Goal: Check status: Check status

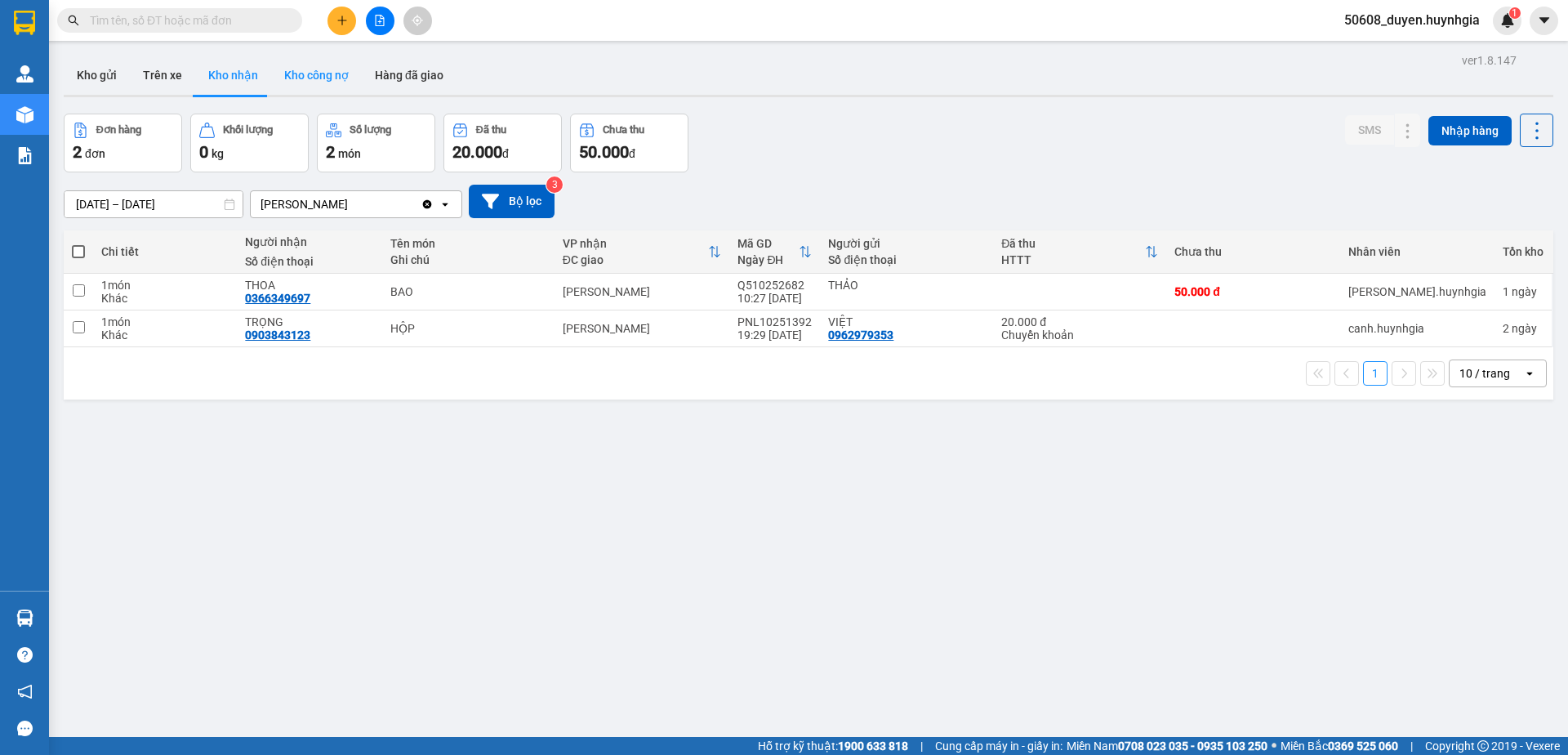
click at [315, 72] on button "Kho công nợ" at bounding box center [316, 75] width 90 height 39
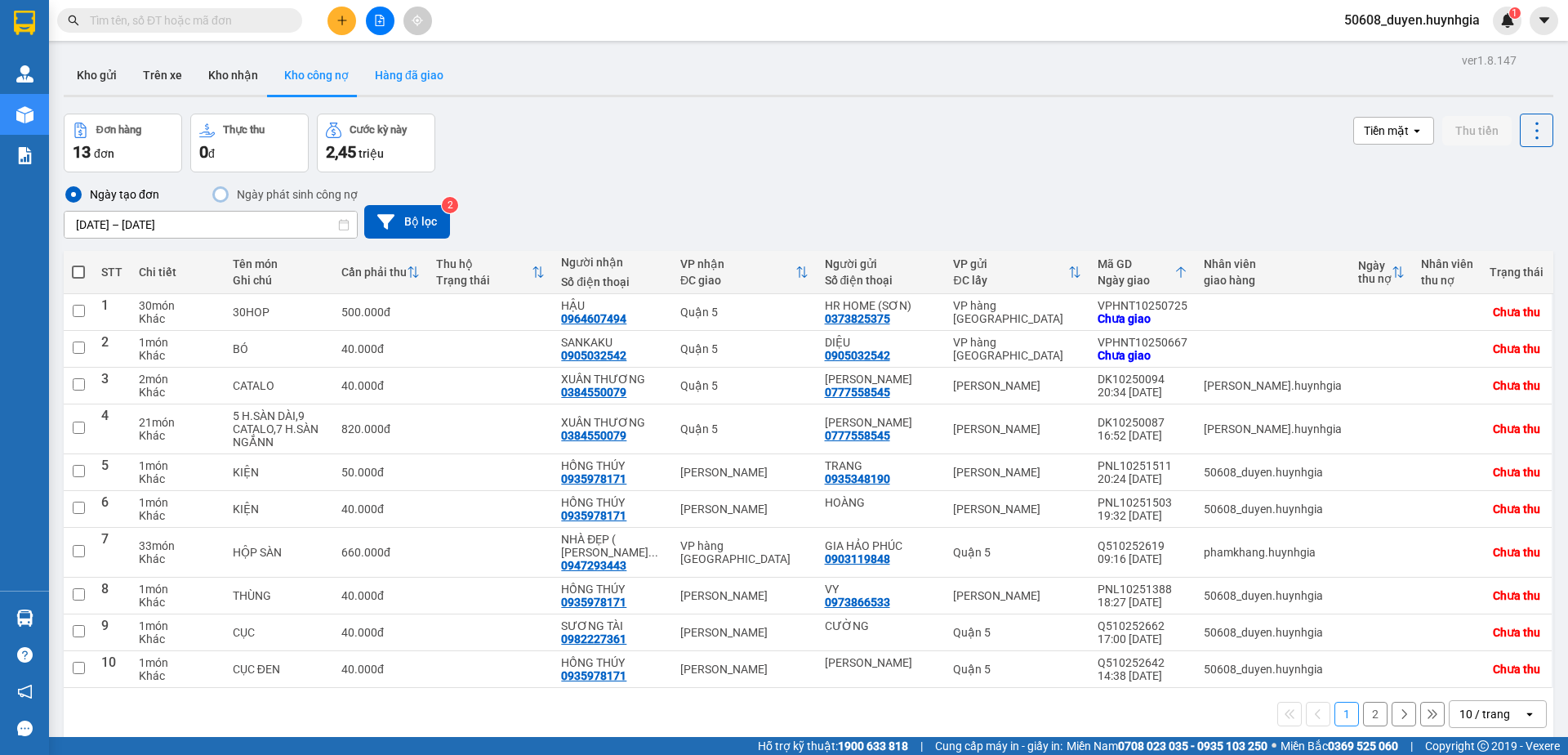
click at [429, 74] on button "Hàng đã giao" at bounding box center [409, 75] width 95 height 39
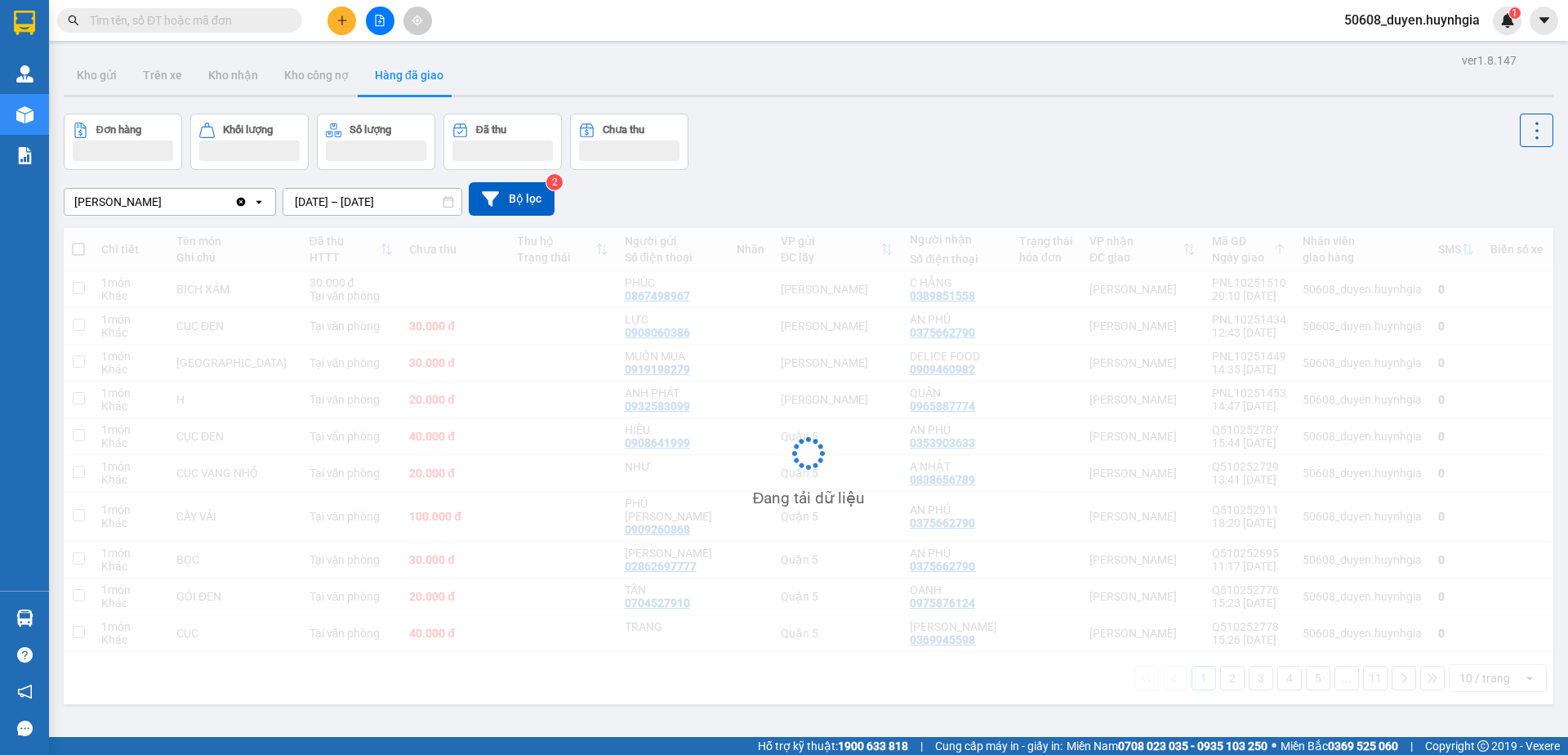
click at [738, 94] on div "Kho gửi Trên xe Kho nhận Kho công nợ Hàng đã giao" at bounding box center [808, 77] width 1490 height 43
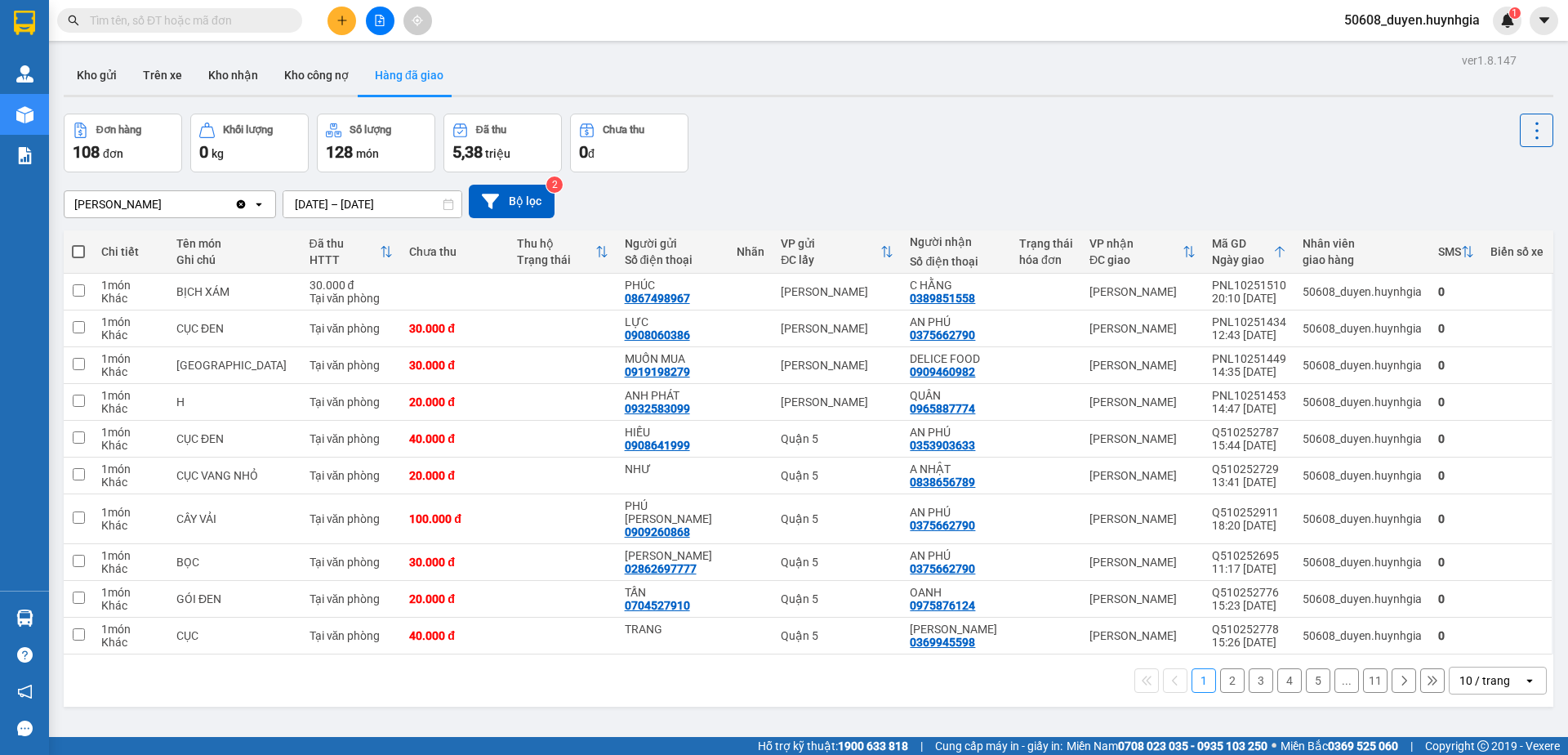
click at [766, 98] on div "Kho gửi Trên xe Kho nhận Kho công nợ Hàng đã giao" at bounding box center [808, 77] width 1490 height 43
click at [1221, 669] on button "2" at bounding box center [1232, 681] width 25 height 25
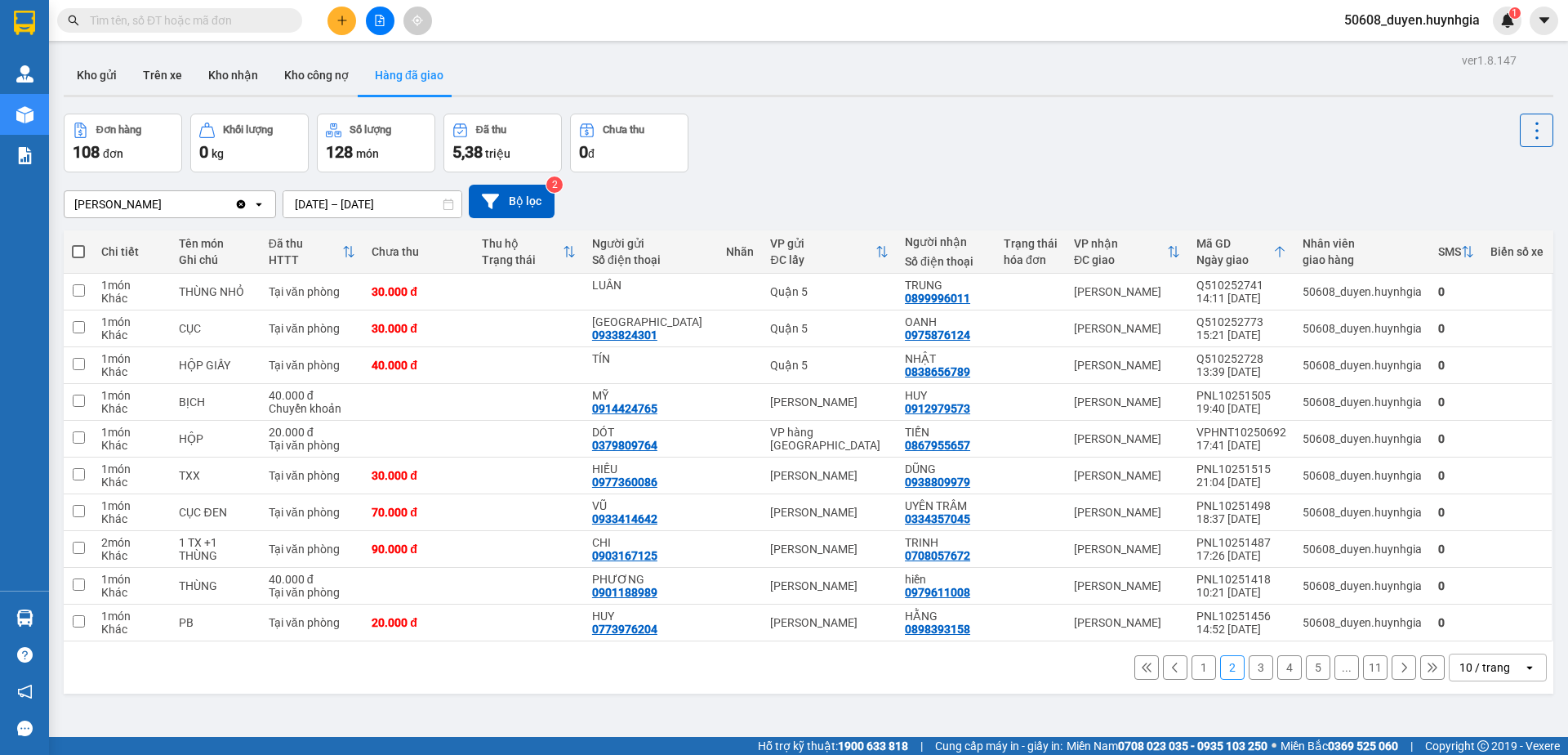
click at [899, 686] on div "1 2 3 4 5 ... 11 10 / trang open" at bounding box center [808, 668] width 1490 height 52
click at [1249, 668] on button "3" at bounding box center [1261, 667] width 25 height 25
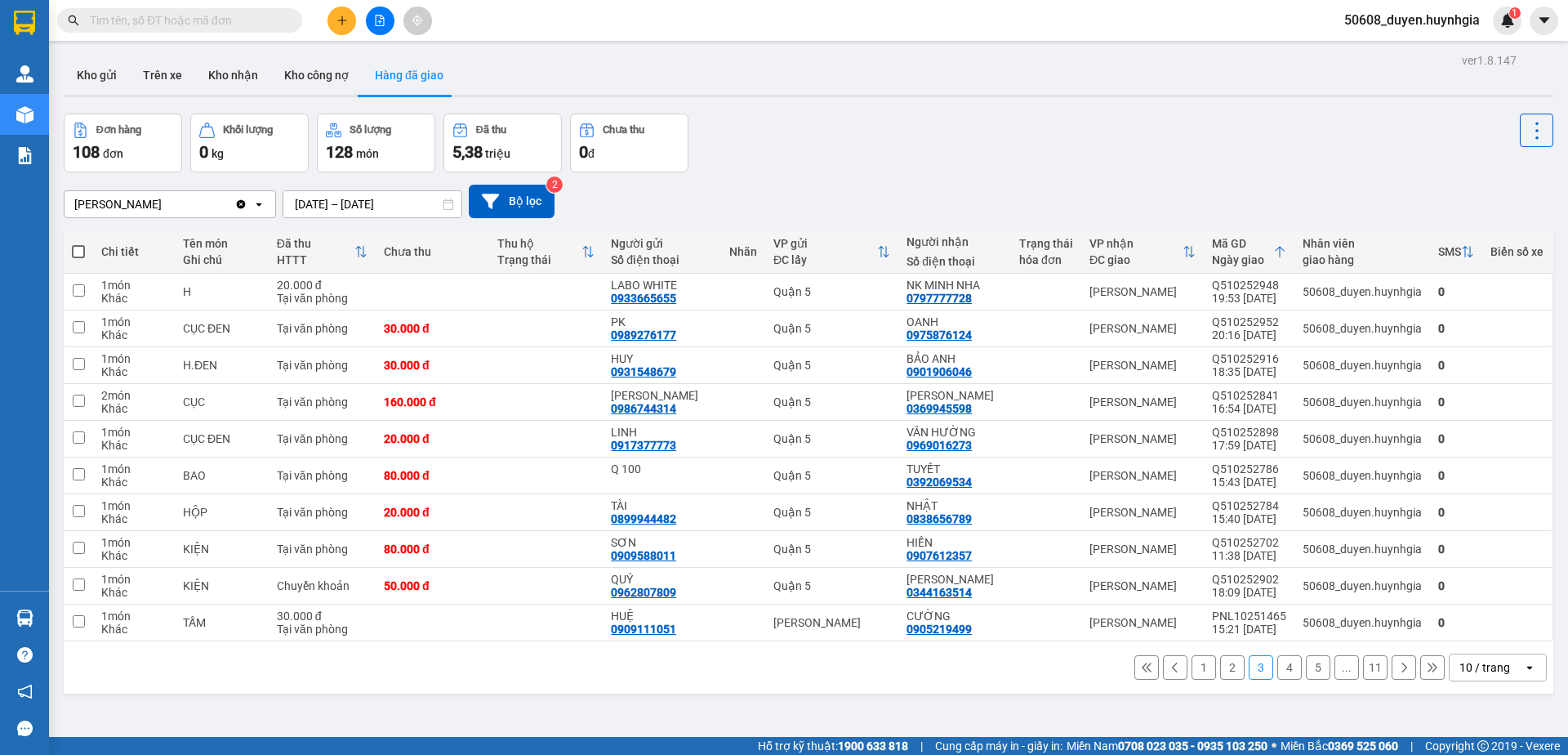
click at [867, 134] on div "Đơn hàng 108 đơn [PERSON_NAME] 0 kg Số [PERSON_NAME] 128 món Đã thu 5,38 [PERSO…" at bounding box center [808, 143] width 1490 height 59
click at [1277, 674] on button "4" at bounding box center [1289, 667] width 25 height 25
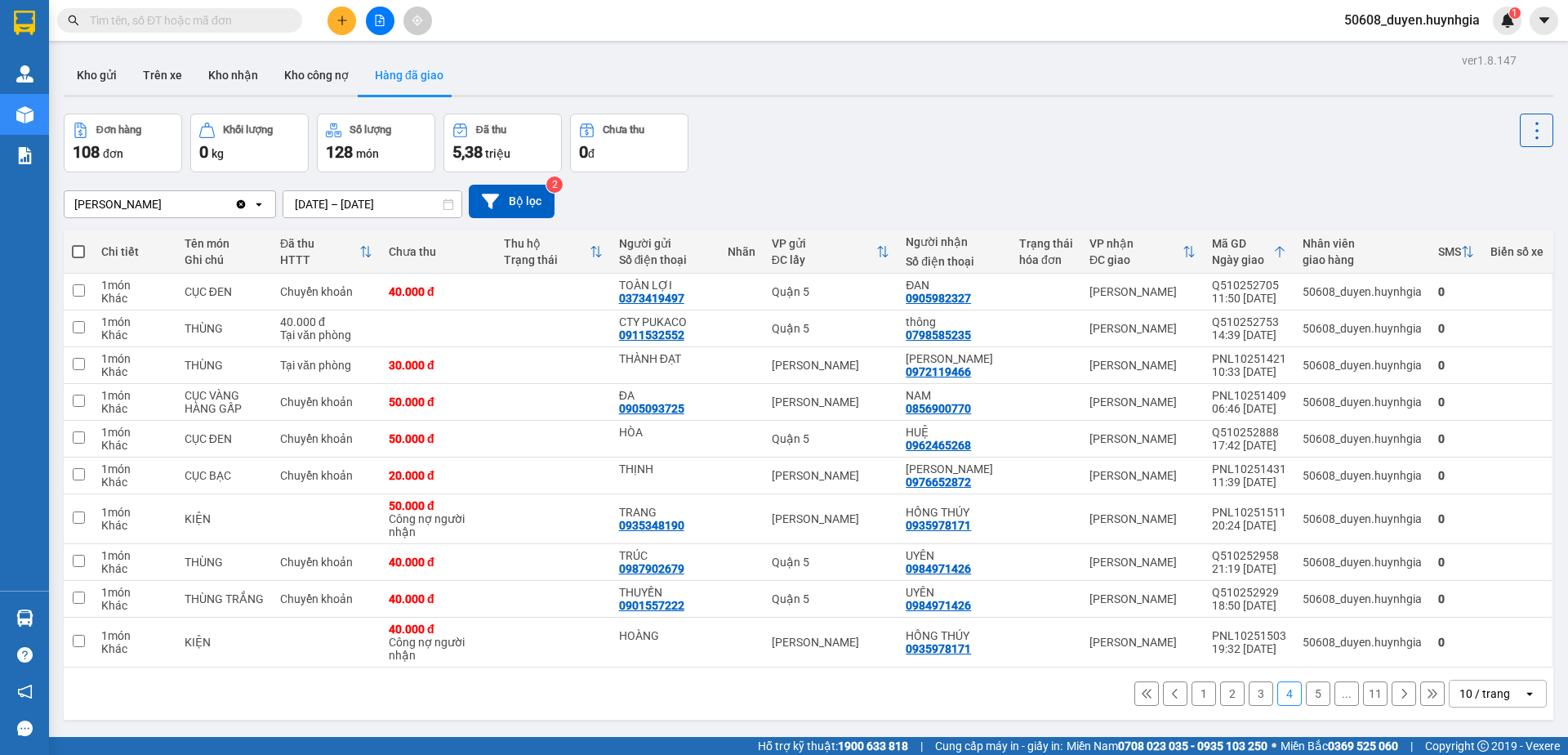
click at [1306, 697] on button "5" at bounding box center [1318, 693] width 25 height 25
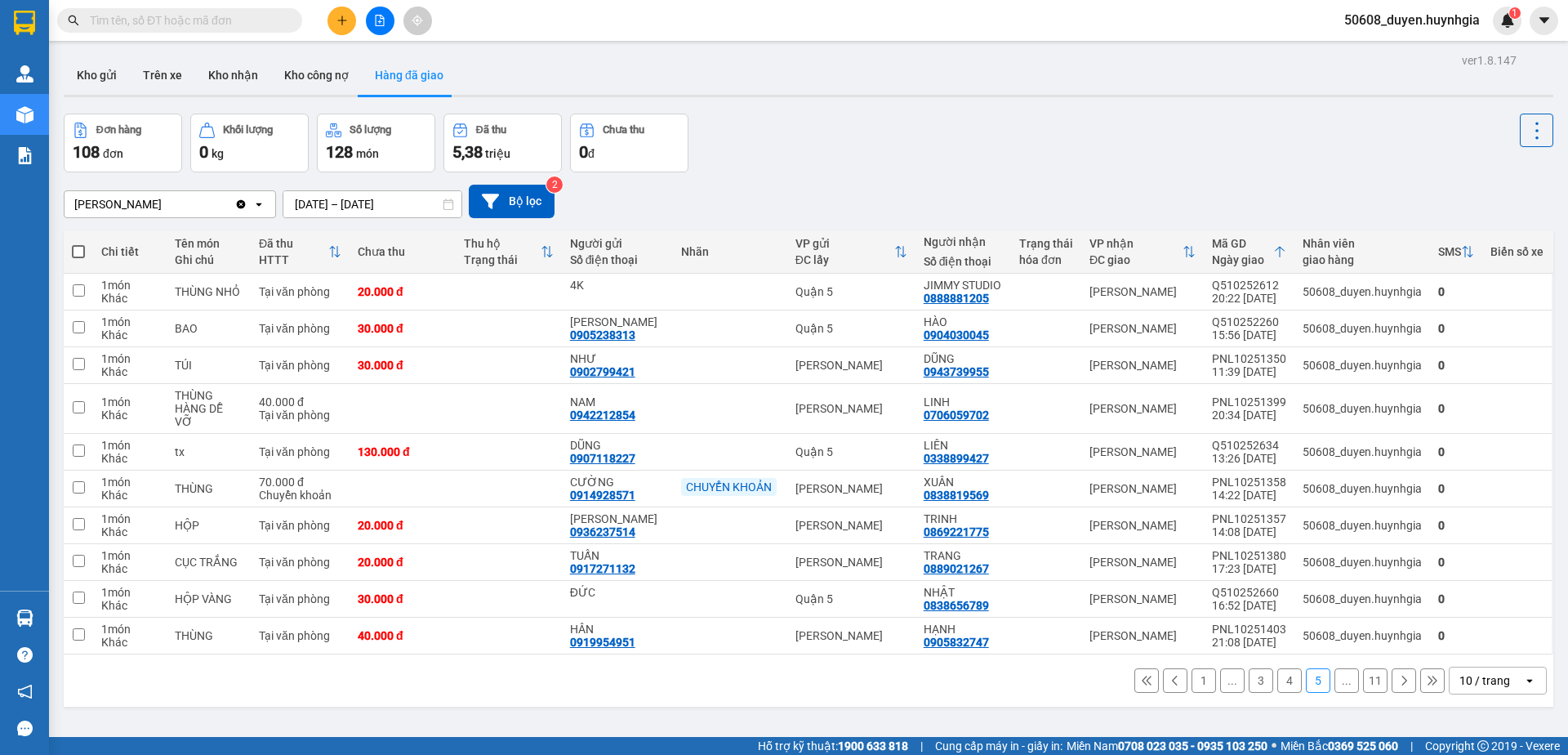
click at [178, 19] on input "text" at bounding box center [186, 20] width 193 height 18
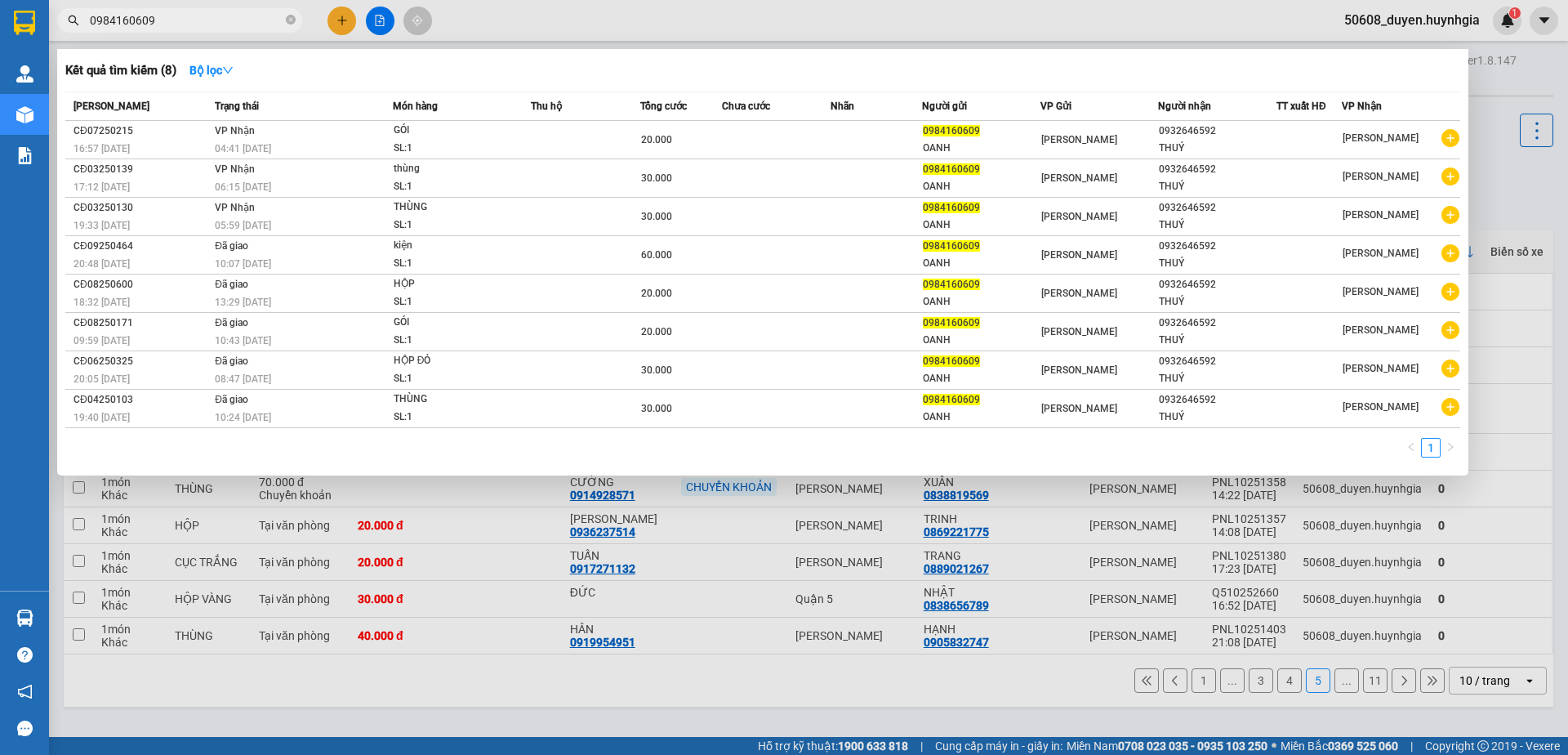
type input "0984160609"
click at [251, 7] on div at bounding box center [784, 377] width 1568 height 755
drag, startPoint x: 238, startPoint y: 14, endPoint x: 0, endPoint y: 14, distance: 238.0
click at [90, 14] on input "0984160609" at bounding box center [186, 20] width 193 height 18
click at [117, 20] on input "0984160609" at bounding box center [186, 20] width 193 height 18
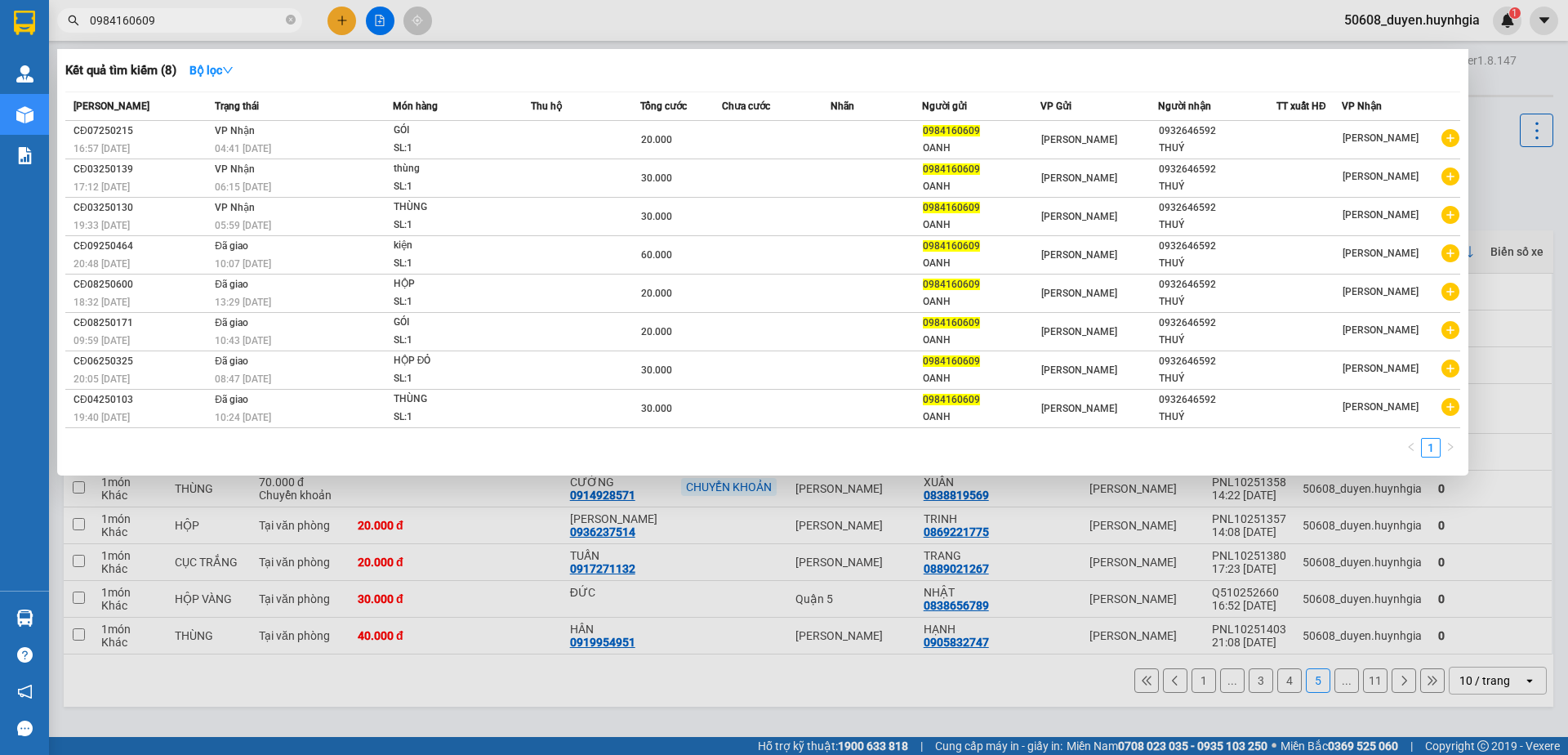
click at [116, 20] on input "0984160609" at bounding box center [186, 20] width 193 height 18
